Goal: Navigation & Orientation: Find specific page/section

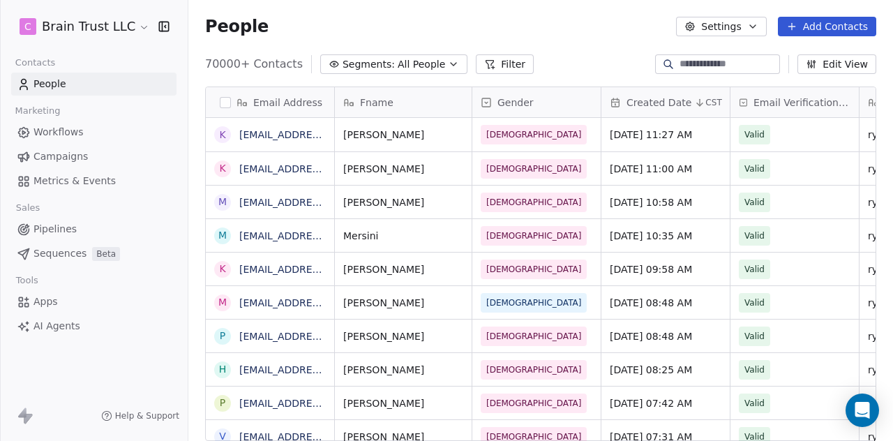
scroll to position [377, 693]
